Goal: Check status

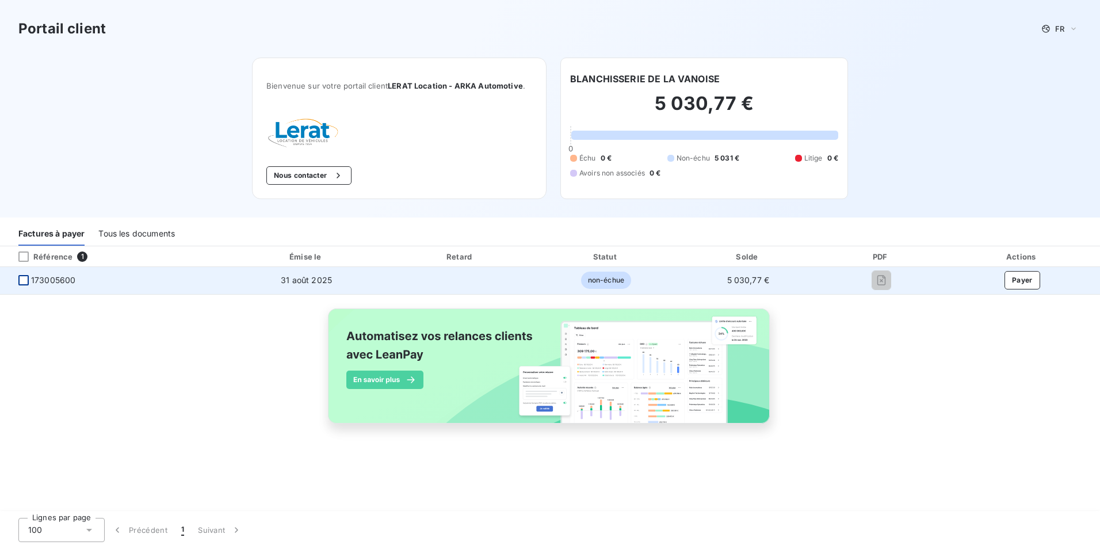
click at [24, 281] on div at bounding box center [23, 280] width 10 height 10
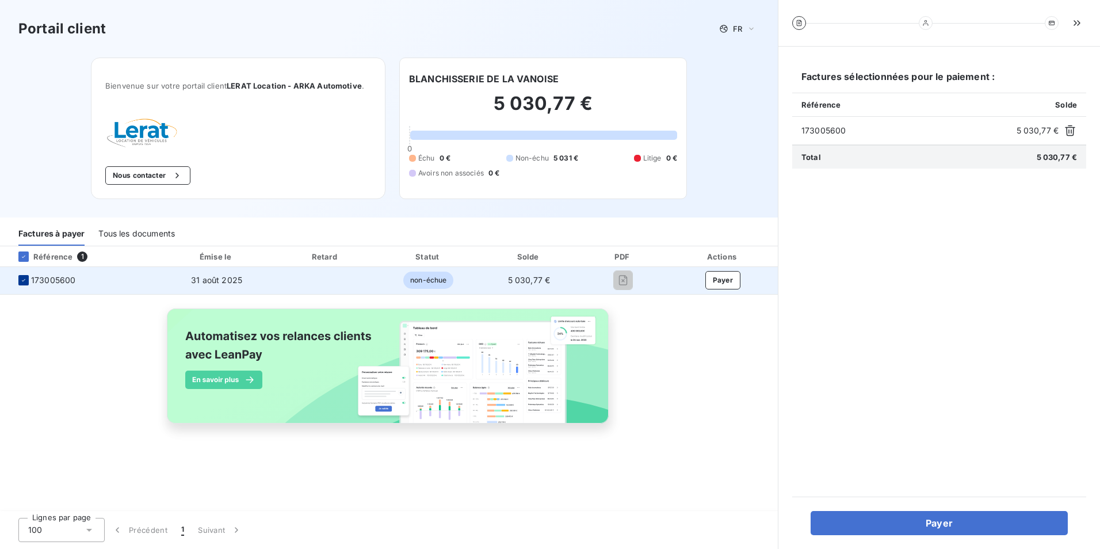
click at [24, 281] on icon at bounding box center [23, 280] width 7 height 7
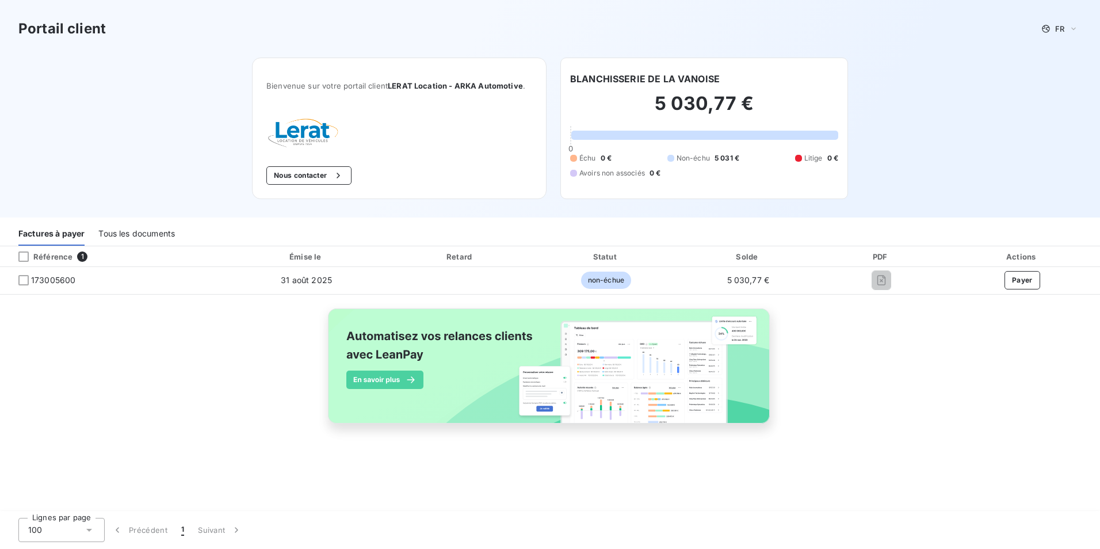
click at [135, 237] on div "Tous les documents" at bounding box center [136, 234] width 77 height 24
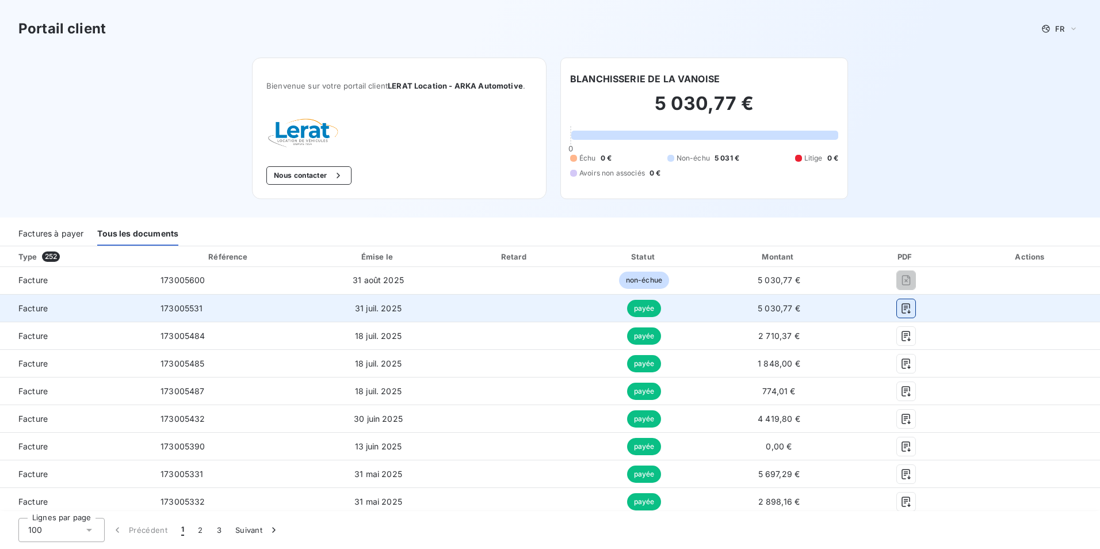
click at [901, 313] on icon "button" at bounding box center [907, 309] width 12 height 12
